Goal: Transaction & Acquisition: Purchase product/service

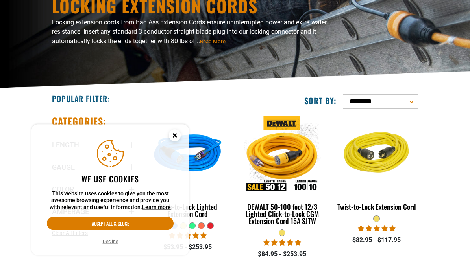
scroll to position [82, 0]
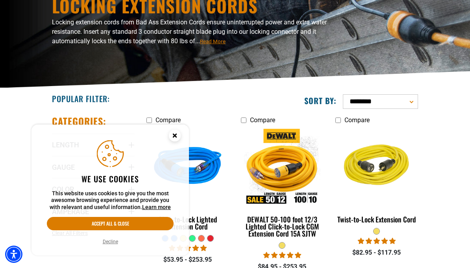
click at [112, 246] on button "Decline" at bounding box center [110, 242] width 20 height 8
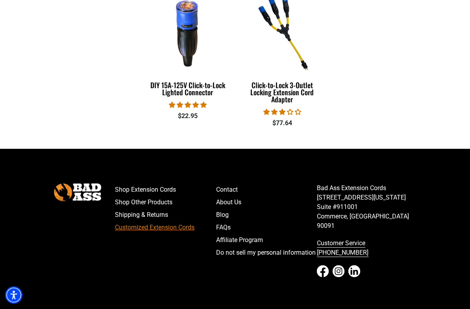
scroll to position [381, 0]
click at [126, 232] on link "Customized Extension Cords" at bounding box center [165, 227] width 101 height 13
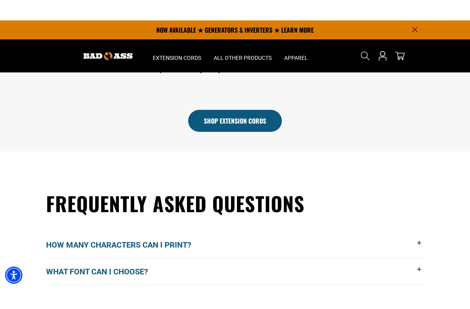
scroll to position [440, 0]
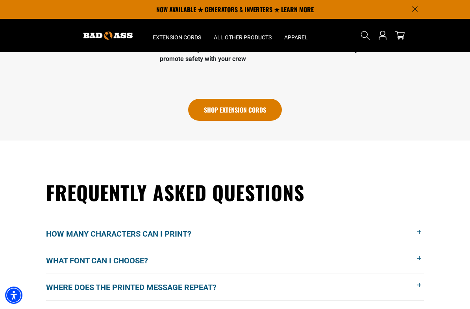
click at [237, 108] on link "Shop Extension Cords" at bounding box center [235, 110] width 94 height 22
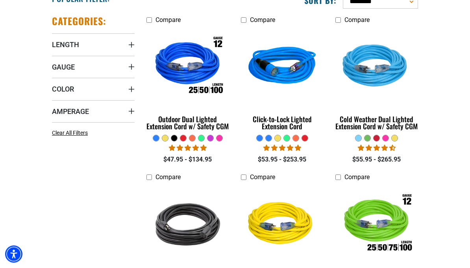
scroll to position [182, 0]
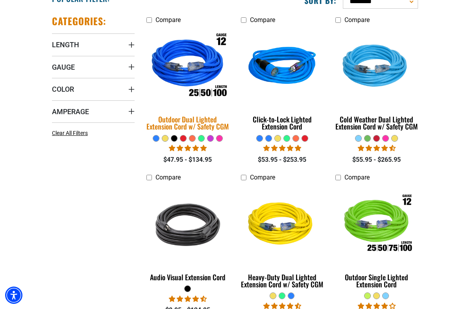
click at [183, 126] on div "Outdoor Dual Lighted Extension Cord w/ Safety CGM" at bounding box center [187, 123] width 83 height 14
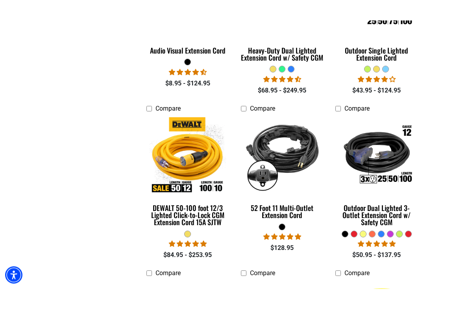
scroll to position [429, 0]
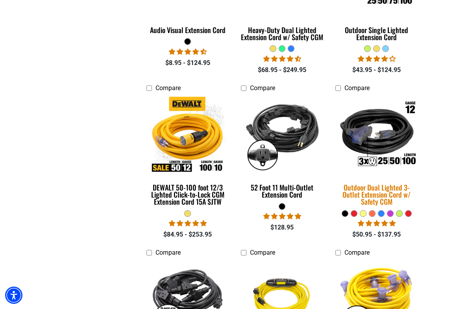
click at [387, 145] on img at bounding box center [376, 134] width 94 height 85
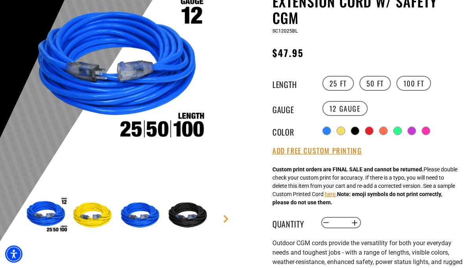
scroll to position [109, 0]
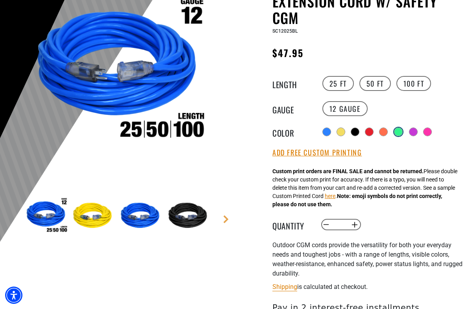
click at [401, 129] on div at bounding box center [398, 132] width 8 height 8
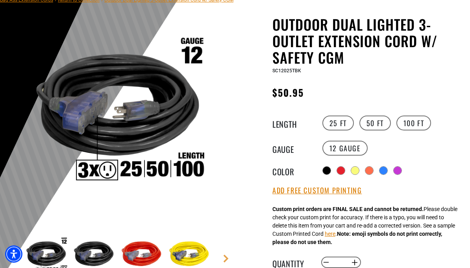
scroll to position [69, 0]
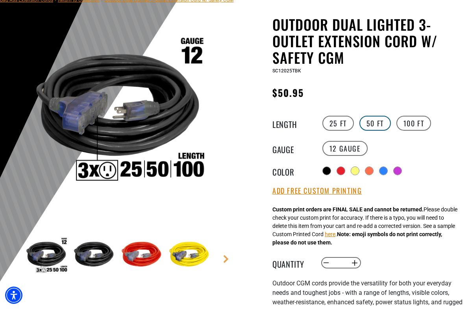
click at [377, 122] on label "50 FT" at bounding box center [374, 123] width 31 height 15
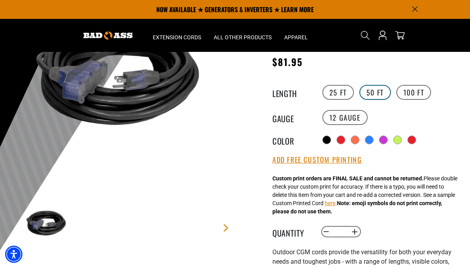
scroll to position [98, 0]
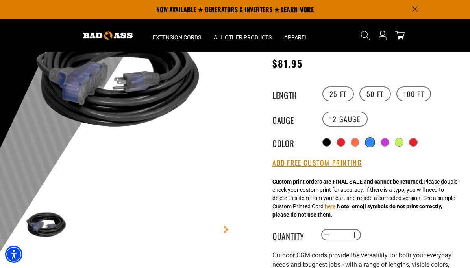
click at [374, 140] on div at bounding box center [370, 143] width 8 height 8
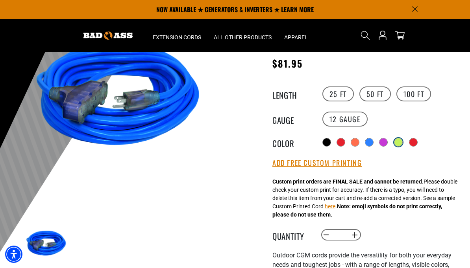
click at [401, 140] on div at bounding box center [398, 143] width 8 height 8
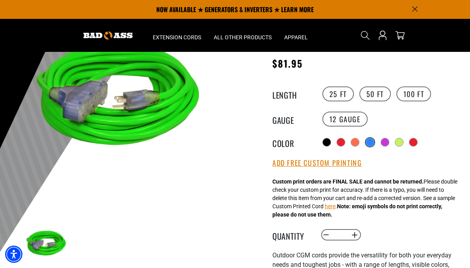
click at [371, 140] on div at bounding box center [370, 143] width 8 height 8
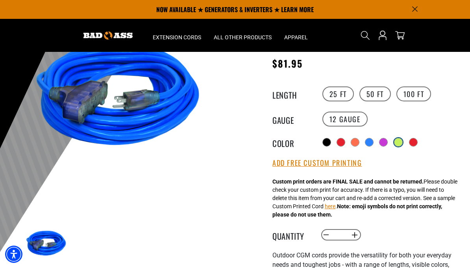
click at [399, 141] on div at bounding box center [398, 143] width 8 height 8
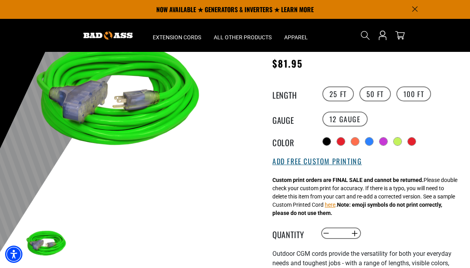
click at [343, 163] on button "Add Free Custom Printing" at bounding box center [316, 161] width 89 height 9
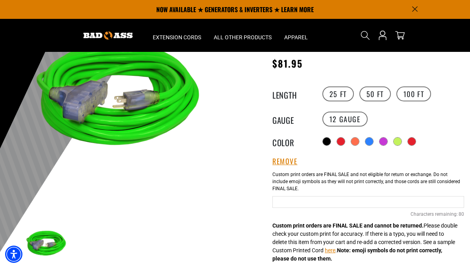
click at [324, 201] on input "Green Cables" at bounding box center [368, 202] width 192 height 12
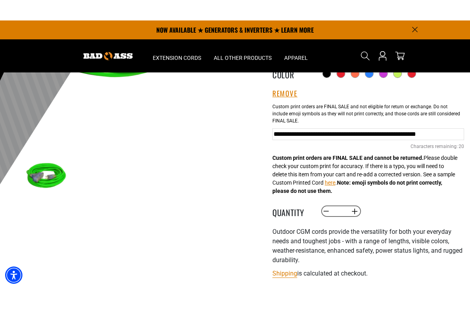
scroll to position [187, 0]
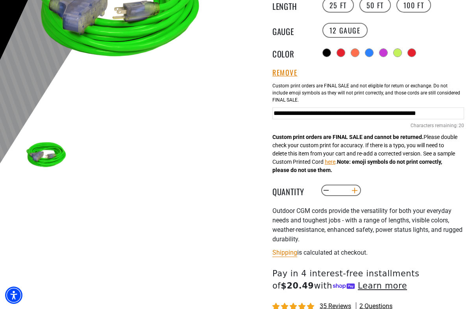
type input "**********"
click at [356, 190] on button "Increase quantity for Outdoor Dual Lighted 3-Outlet Extension Cord w/ Safety CGM" at bounding box center [355, 190] width 12 height 13
click at [358, 189] on button "Increase quantity for Outdoor Dual Lighted 3-Outlet Extension Cord w/ Safety CGM" at bounding box center [355, 190] width 12 height 13
click at [326, 192] on button "Decrease quantity for Outdoor Dual Lighted 3-Outlet Extension Cord w/ Safety CGM" at bounding box center [326, 190] width 12 height 13
type input "*"
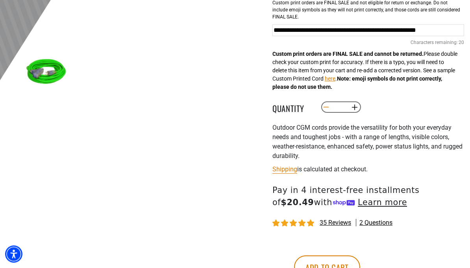
scroll to position [270, 0]
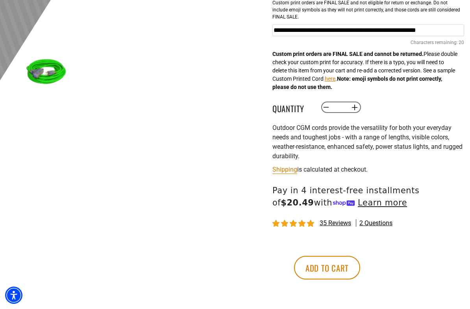
click at [274, 248] on shop-pay-wallet-button at bounding box center [274, 244] width 2 height 7
